Goal: Navigation & Orientation: Go to known website

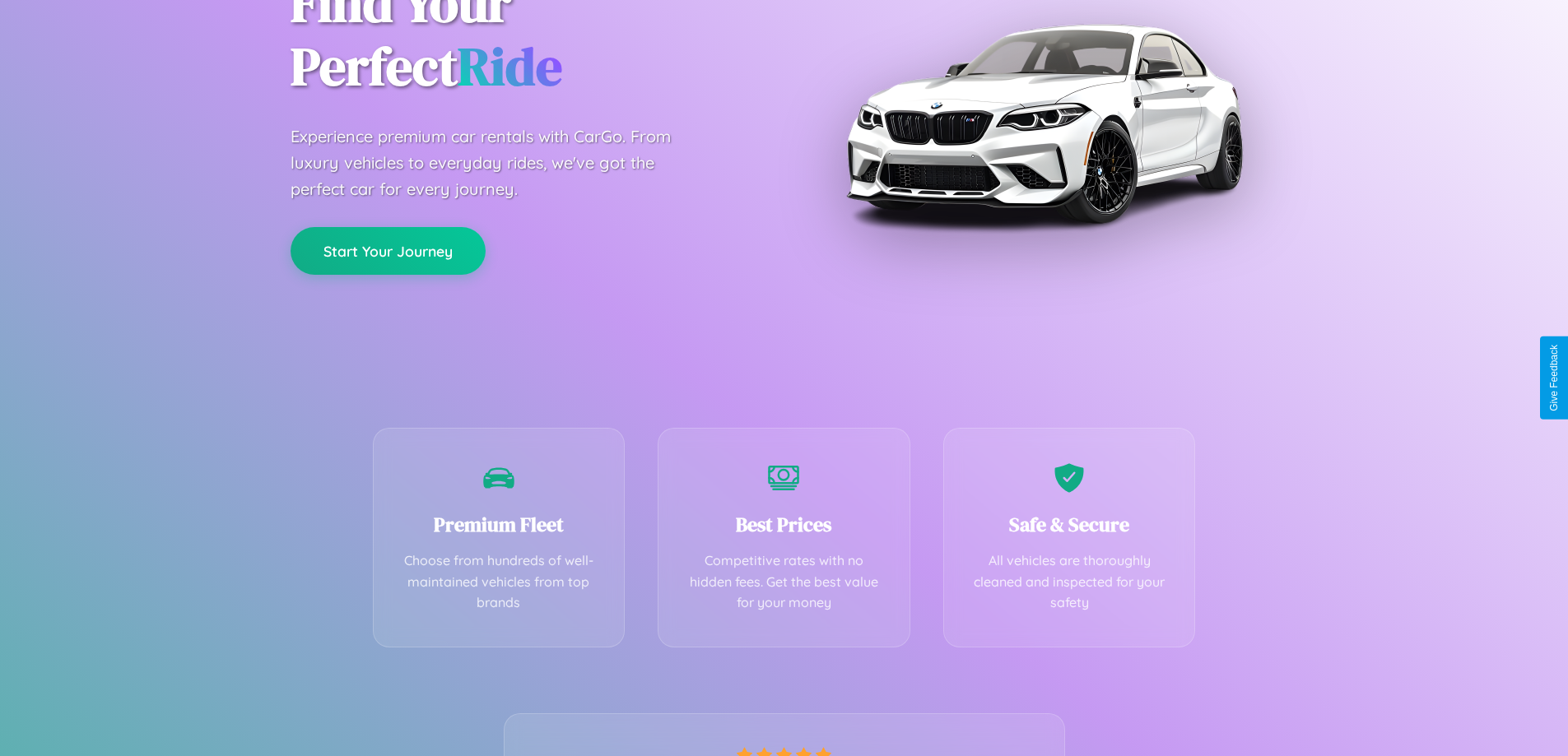
scroll to position [325, 0]
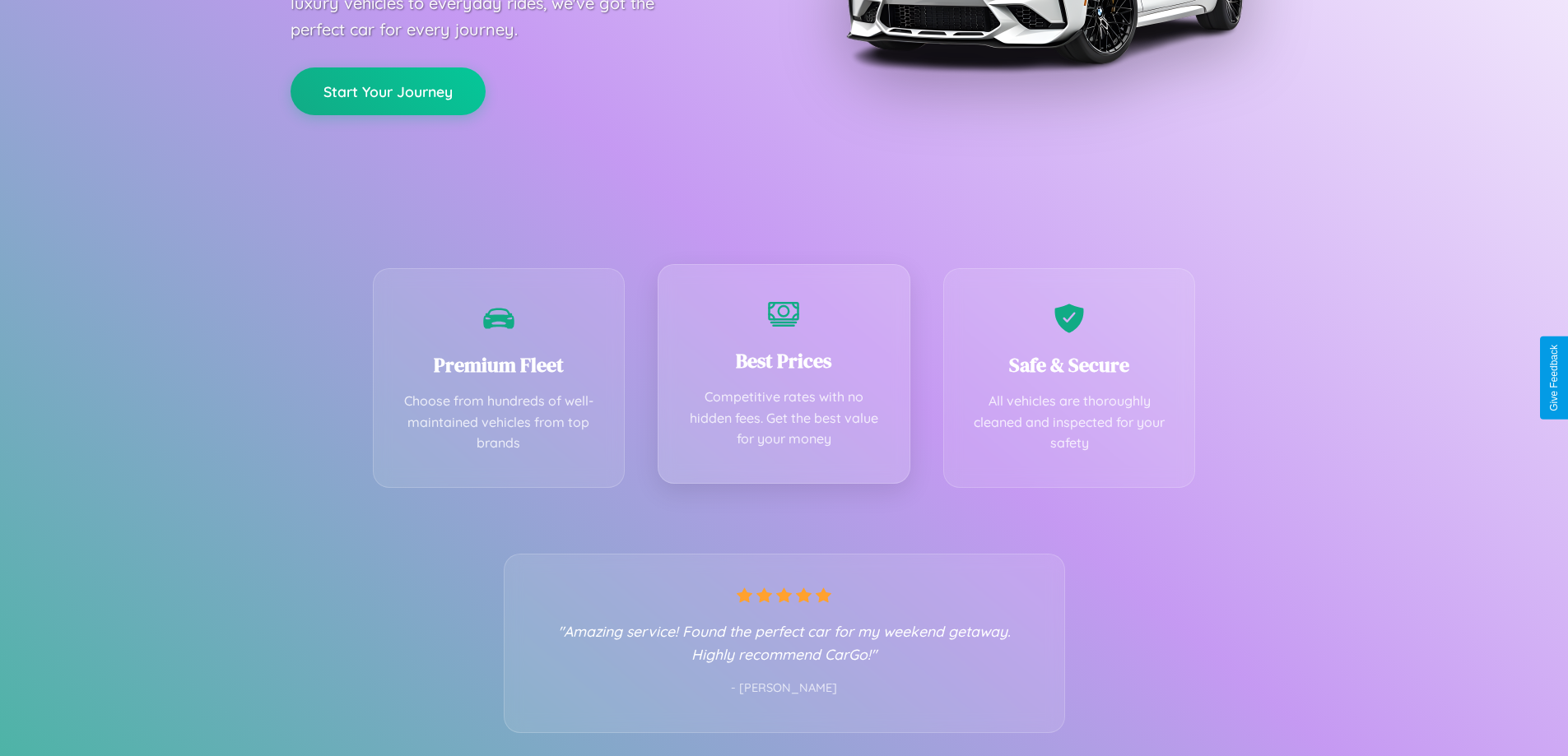
click at [784, 378] on div "Best Prices Competitive rates with no hidden fees. Get the best value for your …" at bounding box center [784, 374] width 253 height 219
click at [388, 89] on button "Start Your Journey" at bounding box center [388, 89] width 195 height 47
click at [388, 89] on button "Start Your Journey" at bounding box center [388, 89] width 195 height 47
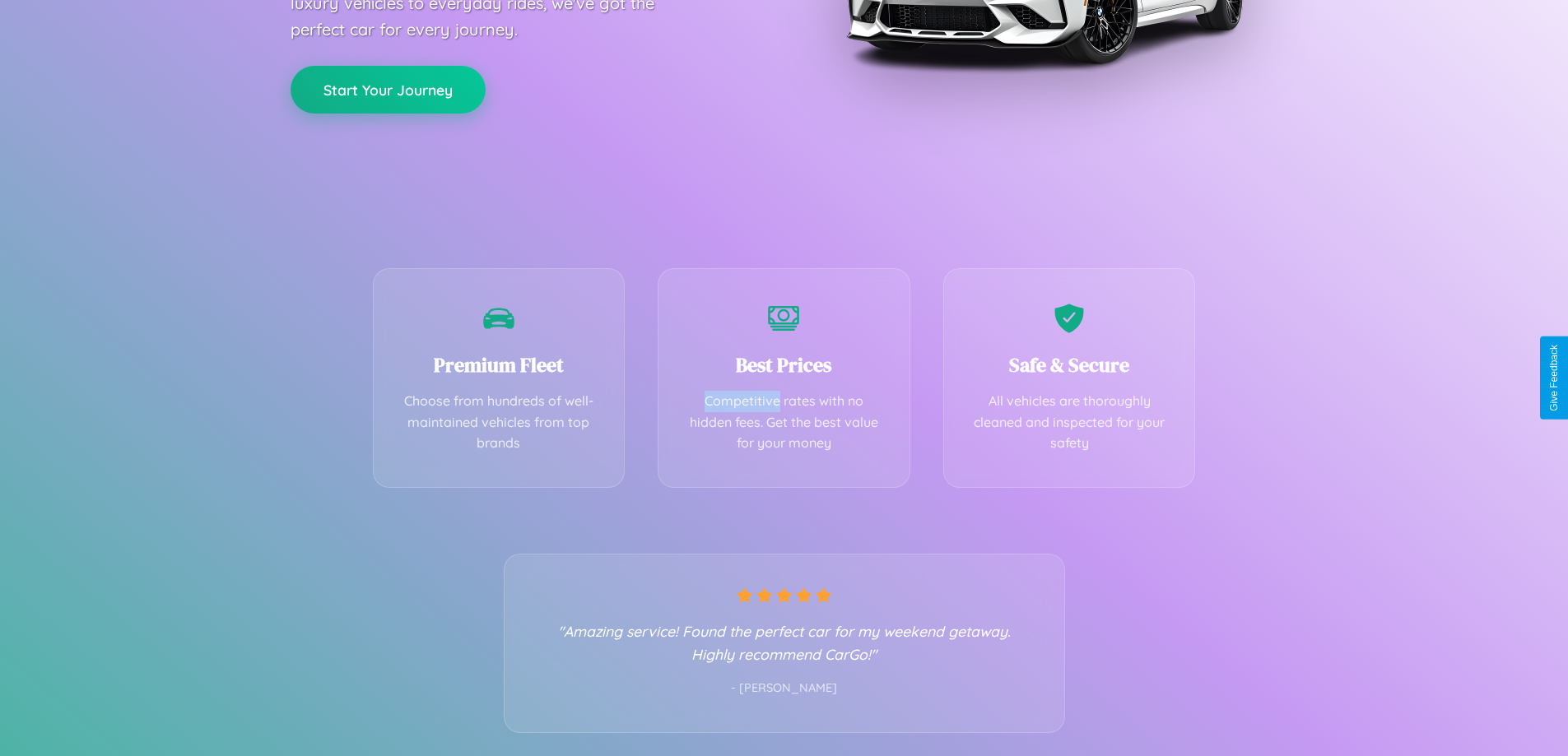
click at [388, 89] on button "Start Your Journey" at bounding box center [388, 89] width 195 height 47
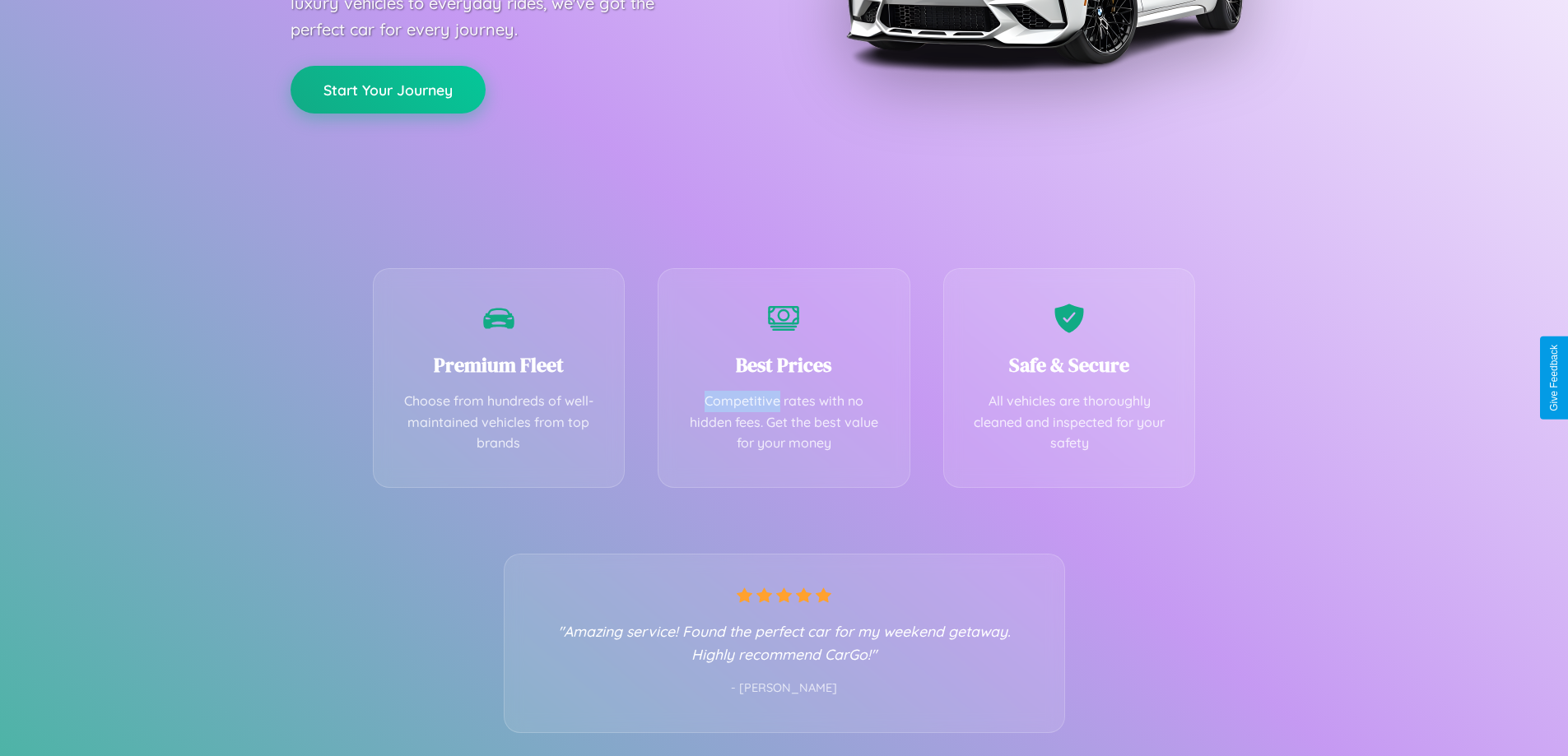
click at [388, 89] on button "Start Your Journey" at bounding box center [388, 89] width 195 height 47
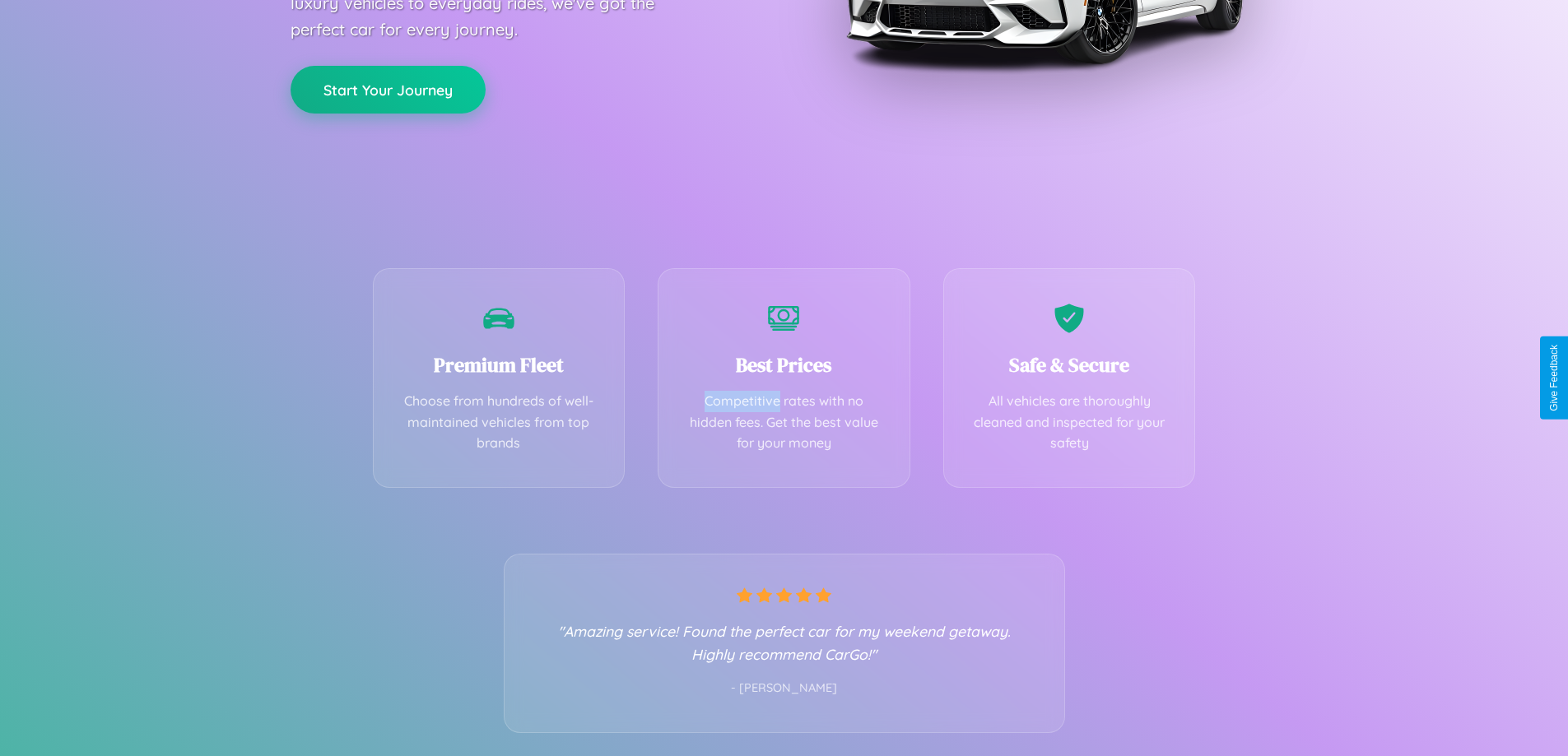
click at [388, 89] on button "Start Your Journey" at bounding box center [388, 89] width 195 height 47
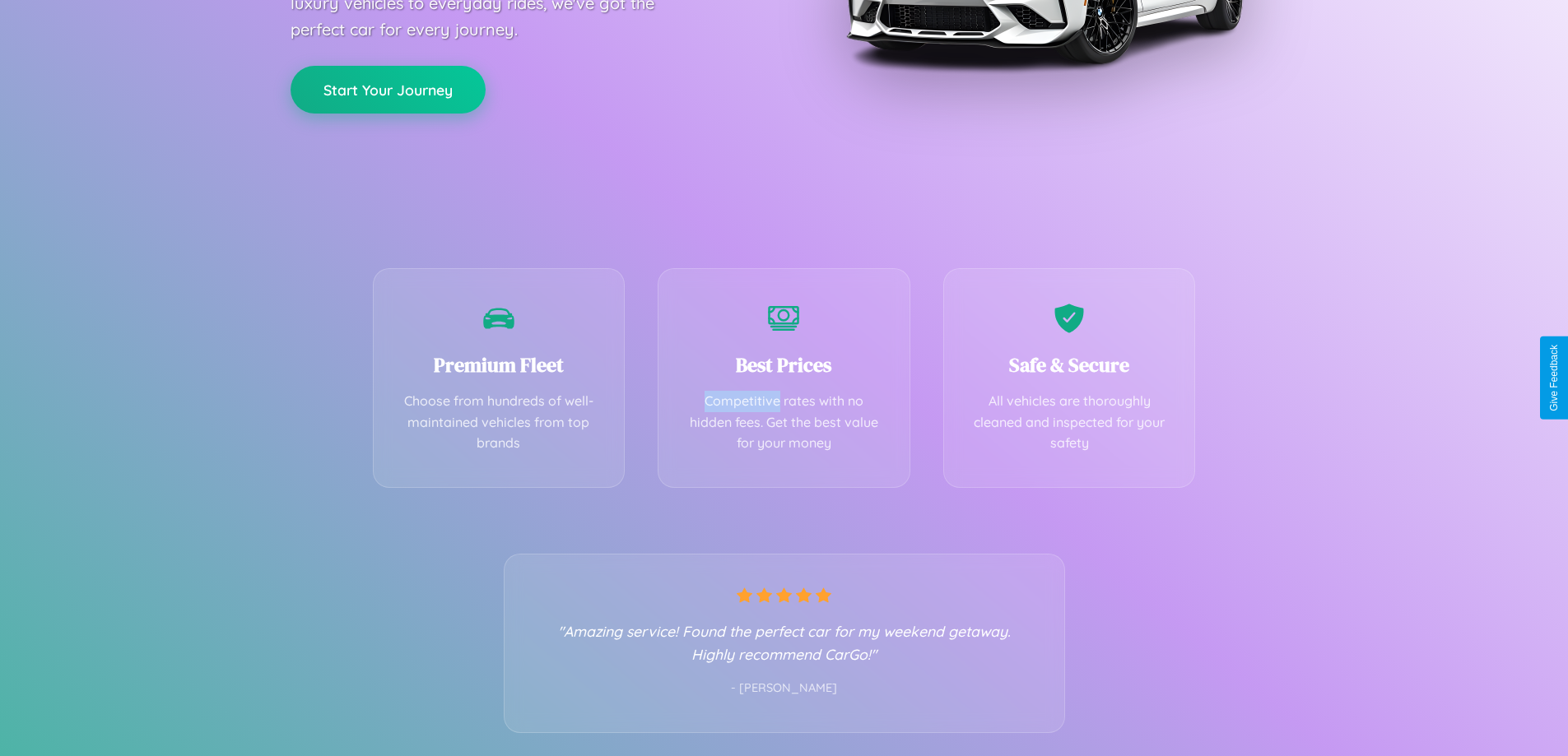
click at [388, 89] on button "Start Your Journey" at bounding box center [388, 89] width 195 height 47
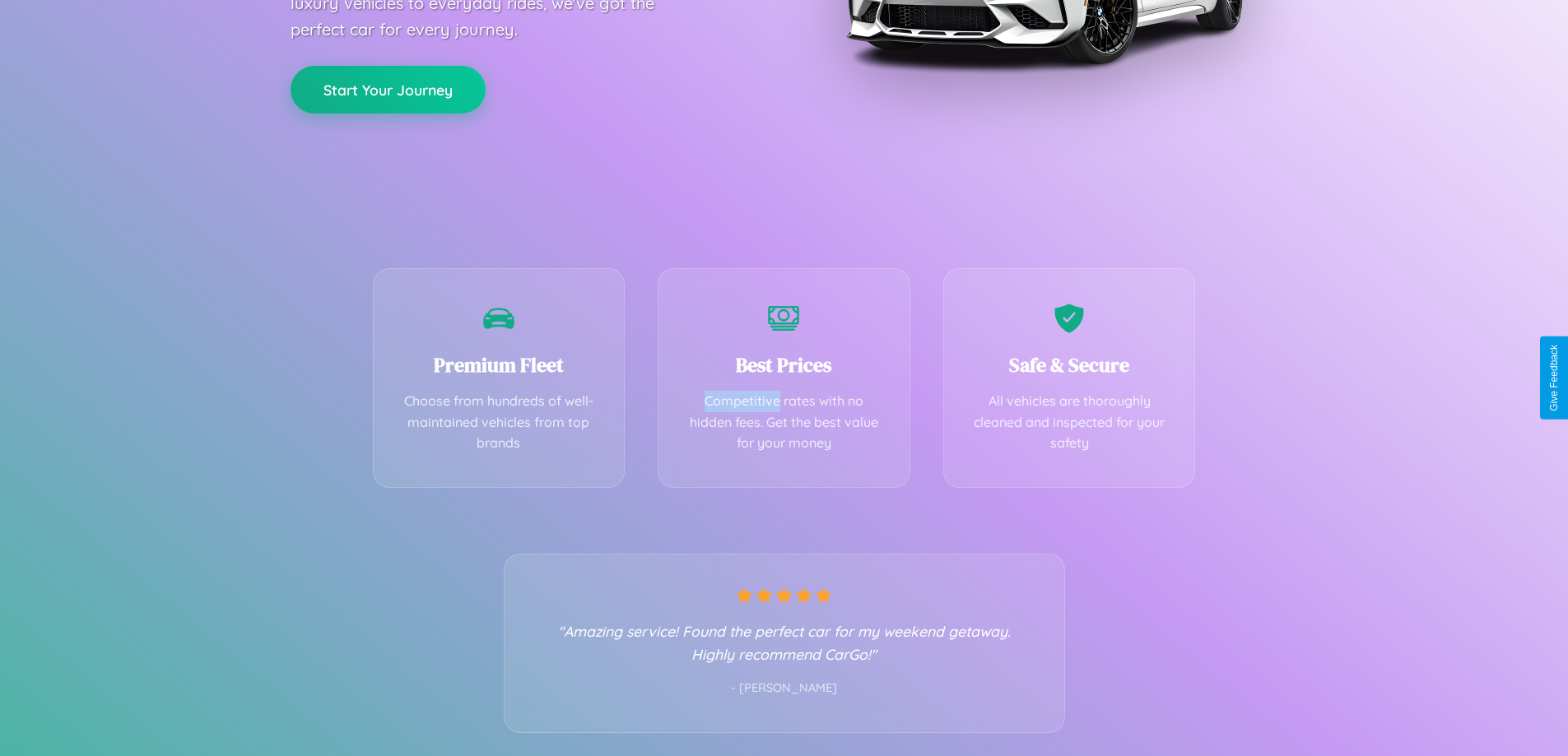
click at [388, 89] on button "Start Your Journey" at bounding box center [388, 89] width 195 height 47
